Goal: Task Accomplishment & Management: Manage account settings

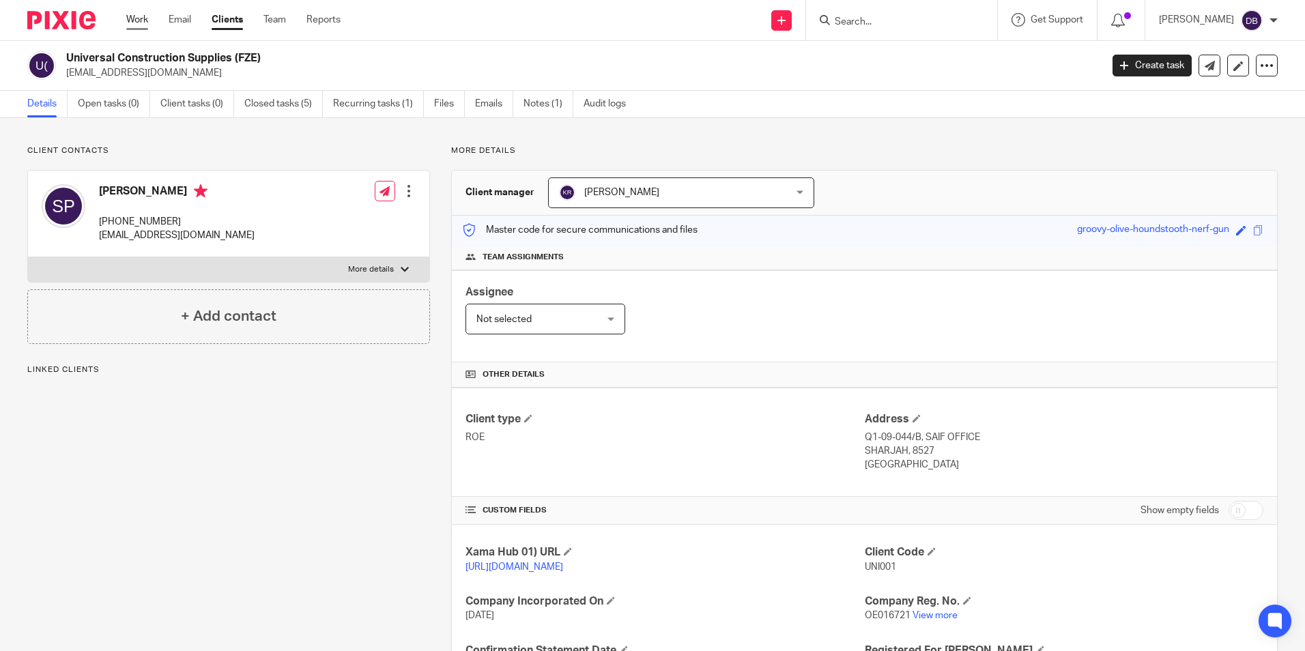
click at [134, 18] on link "Work" at bounding box center [137, 20] width 22 height 14
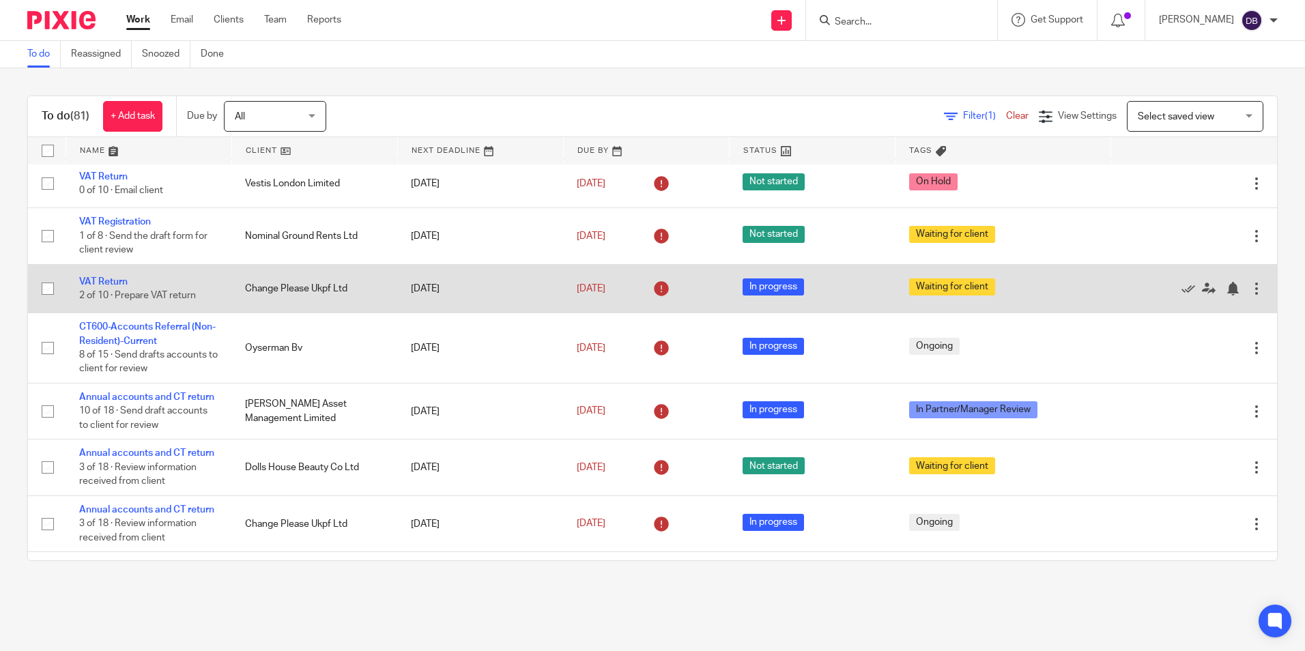
scroll to position [205, 0]
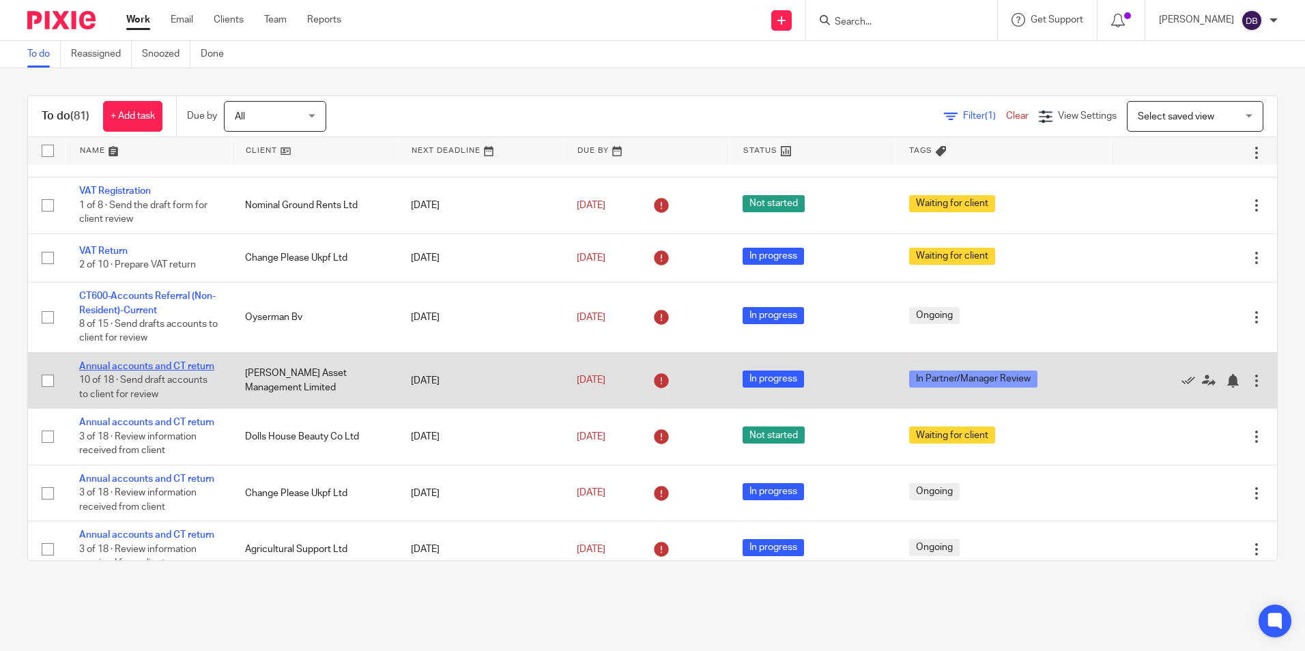
click at [154, 371] on link "Annual accounts and CT return" at bounding box center [146, 367] width 135 height 10
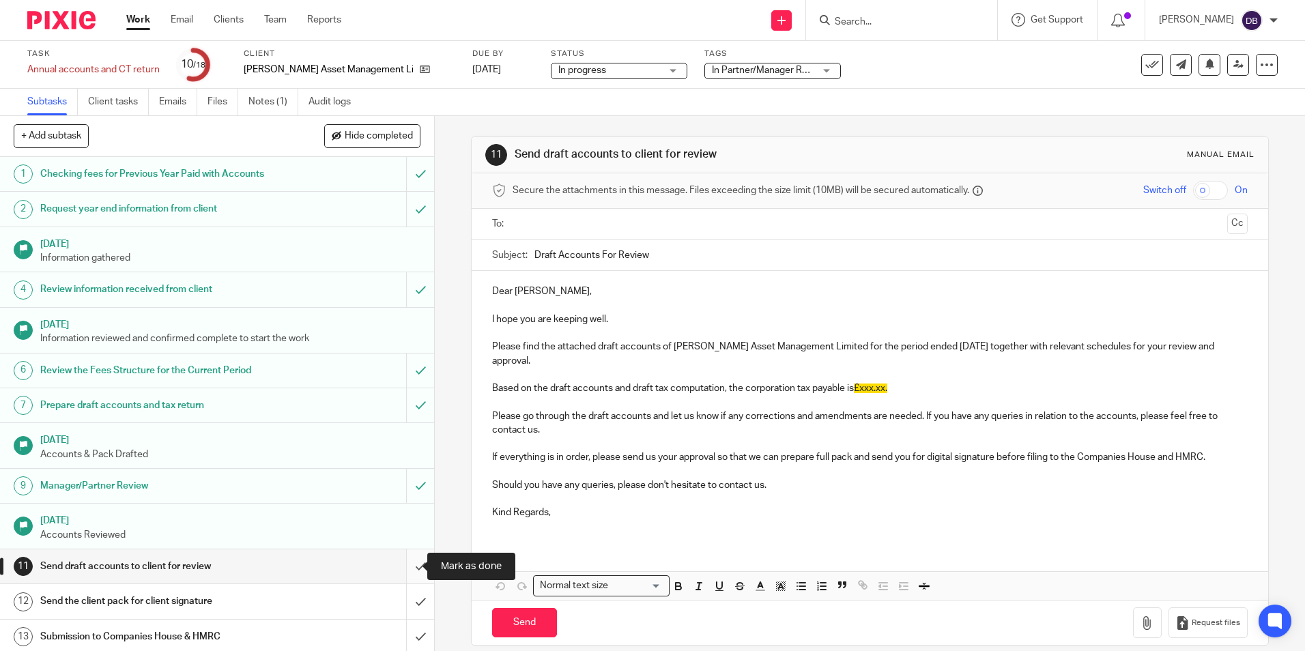
click at [403, 566] on input "submit" at bounding box center [217, 566] width 434 height 34
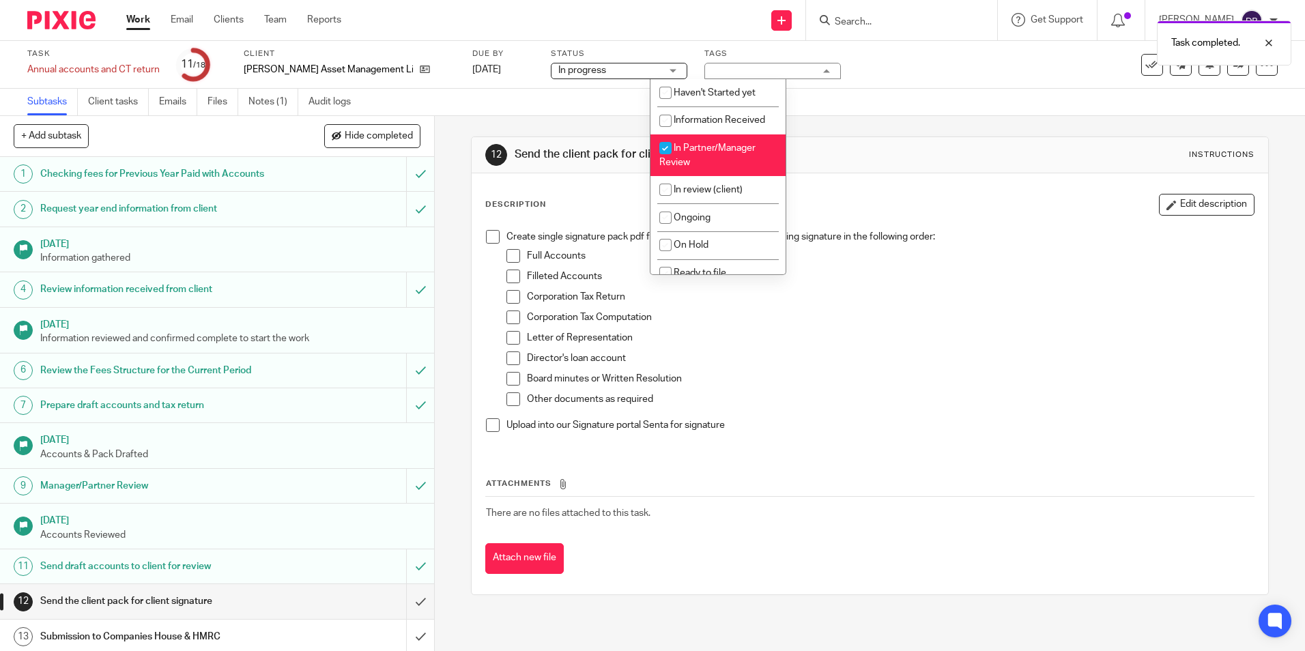
click at [670, 158] on input "checkbox" at bounding box center [665, 148] width 26 height 26
checkbox input "false"
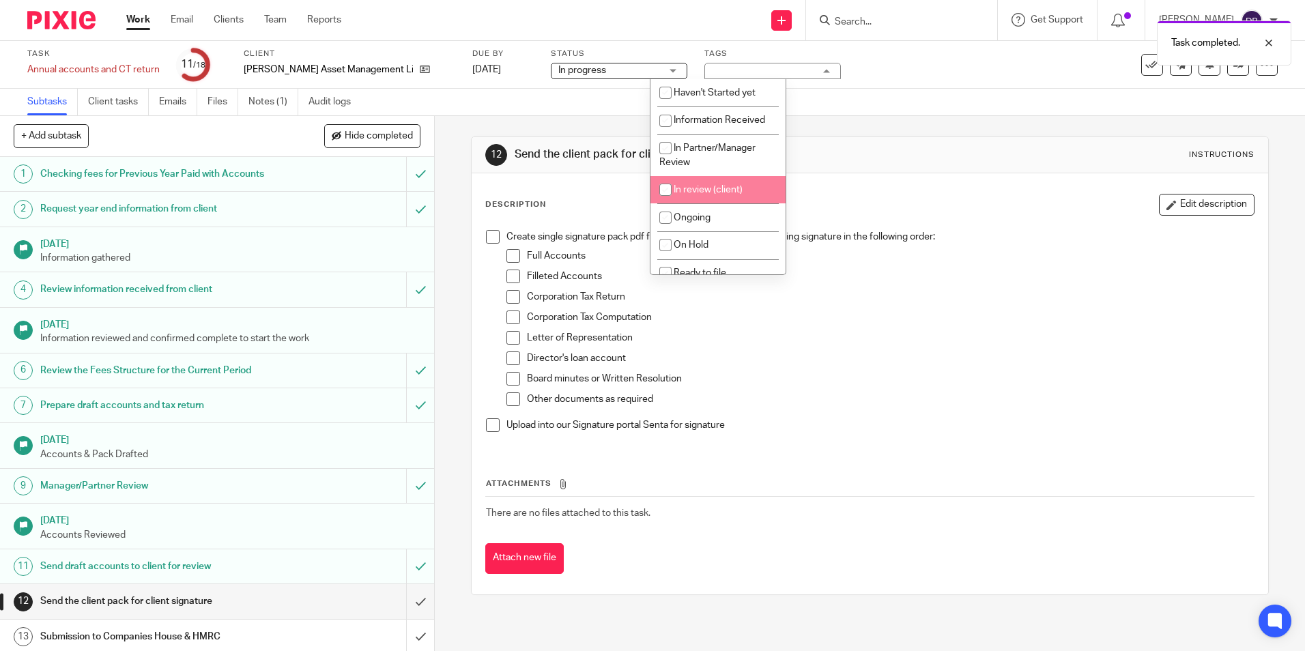
click at [672, 182] on input "checkbox" at bounding box center [665, 190] width 26 height 26
checkbox input "true"
click at [870, 158] on h1 "Send the client pack for client signature" at bounding box center [707, 154] width 384 height 14
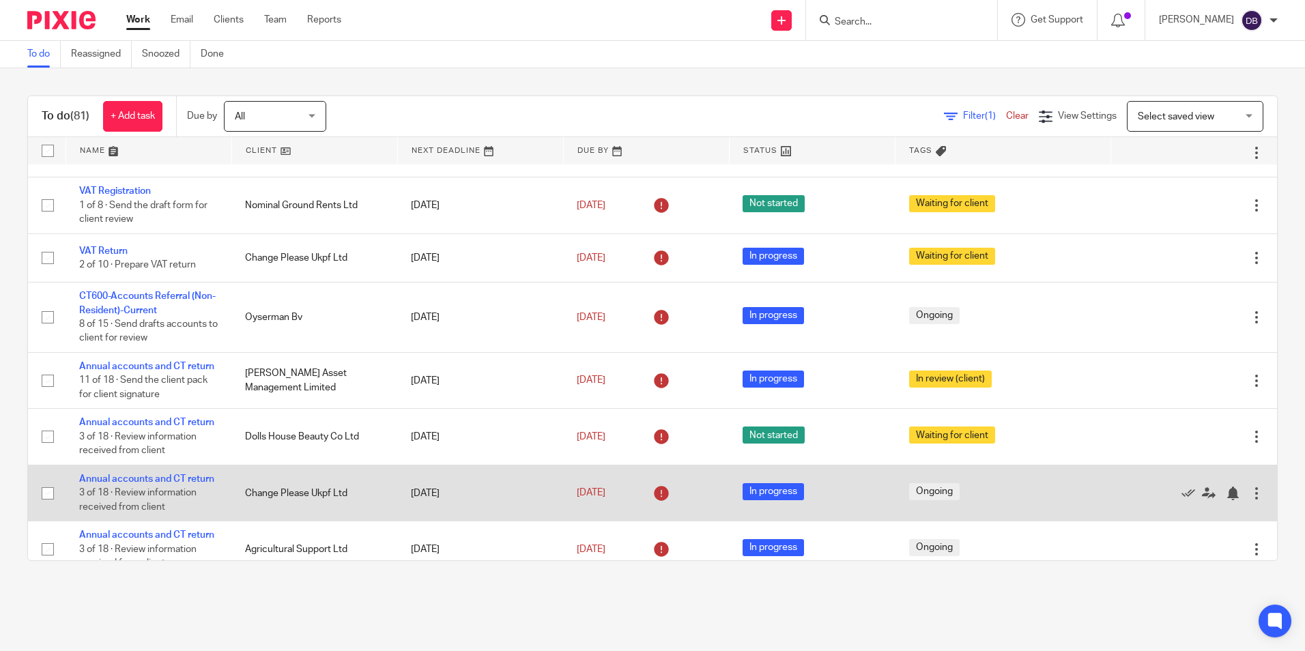
scroll to position [273, 0]
